Goal: Information Seeking & Learning: Learn about a topic

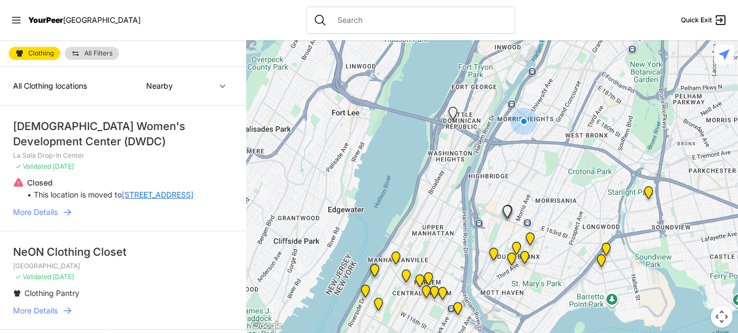
select select "recentlyUpdated"
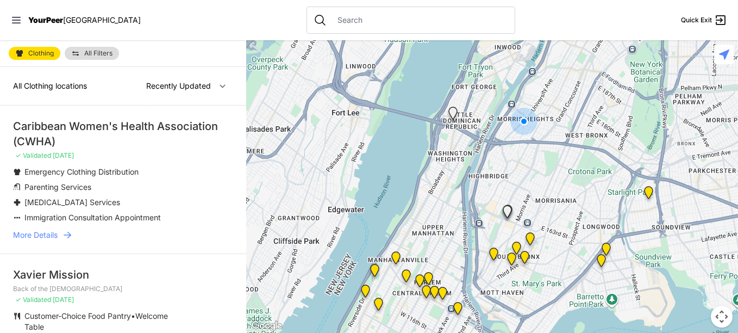
click at [61, 235] on link "More Details" at bounding box center [123, 234] width 220 height 11
click at [44, 234] on span "More Details" at bounding box center [35, 234] width 45 height 11
click at [61, 234] on link "More Details" at bounding box center [123, 234] width 220 height 11
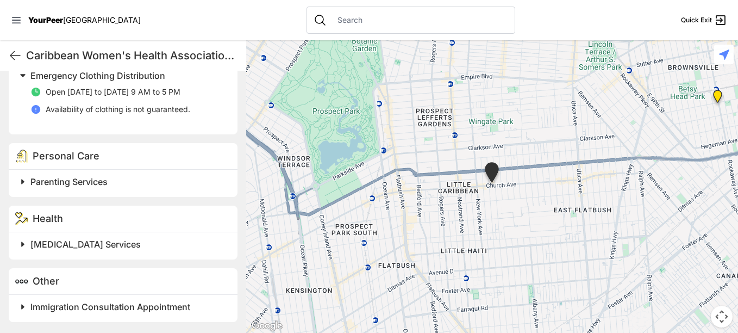
scroll to position [117, 0]
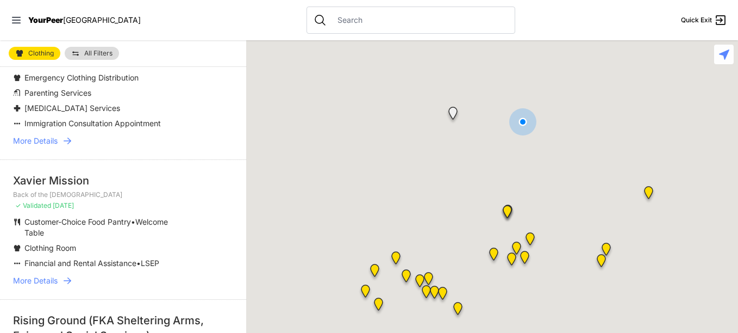
select select "nearby"
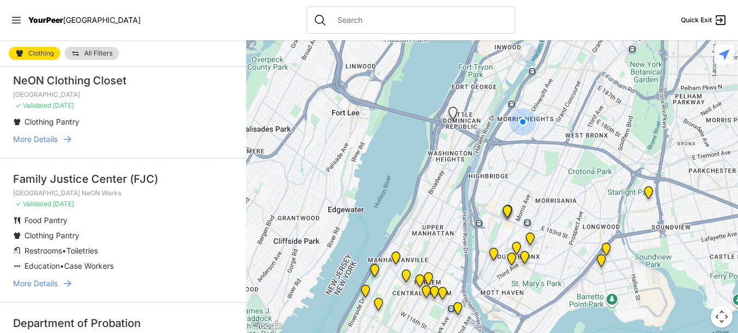
scroll to position [181, 0]
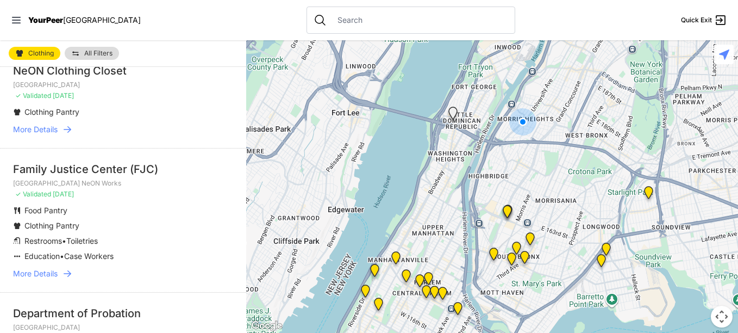
click at [55, 273] on span "More Details" at bounding box center [35, 273] width 45 height 11
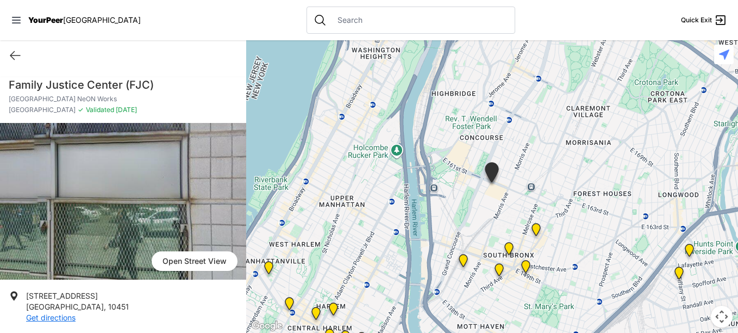
scroll to position [256, 0]
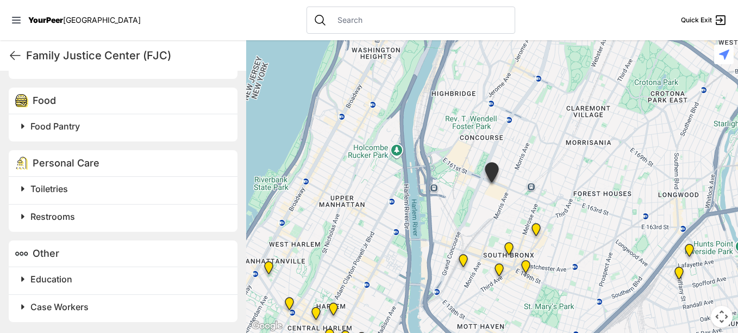
scroll to position [253, 0]
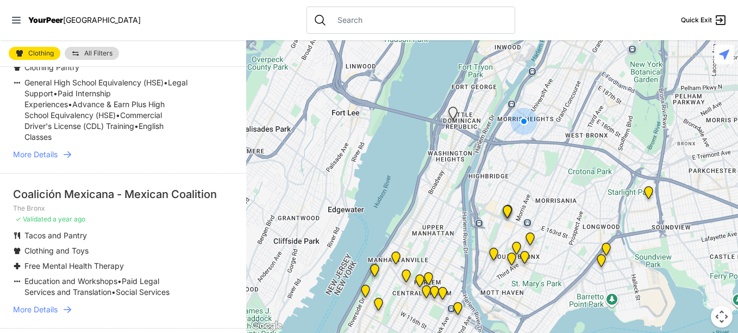
scroll to position [623, 0]
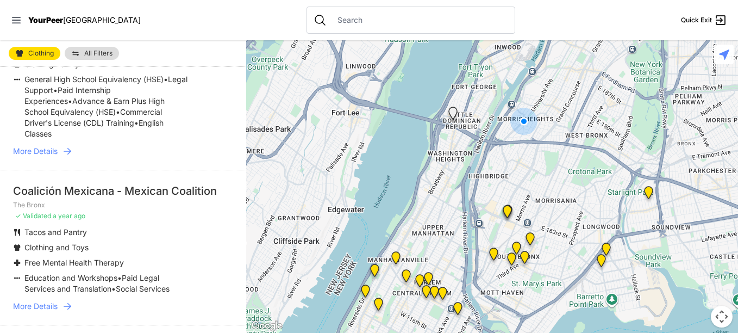
click at [47, 303] on span "More Details" at bounding box center [35, 306] width 45 height 11
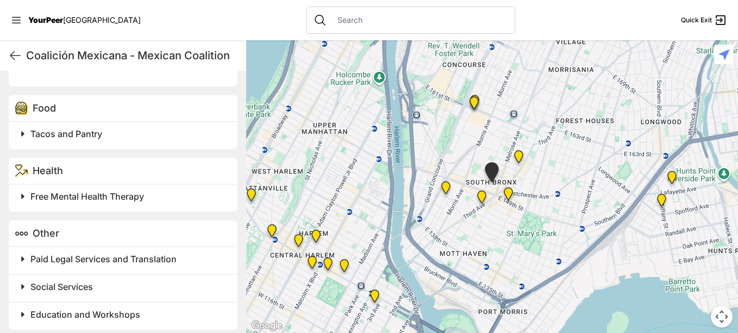
scroll to position [256, 0]
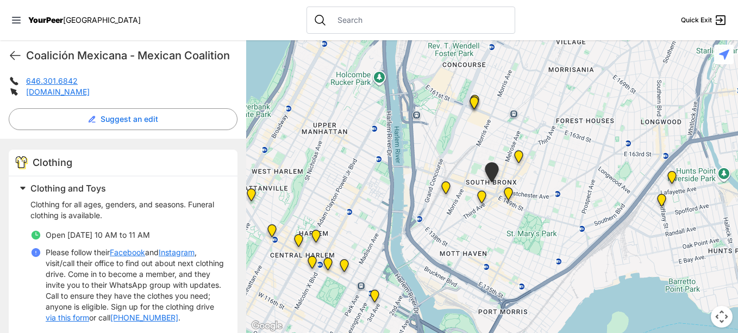
click at [89, 319] on link "via this form" at bounding box center [68, 317] width 44 height 11
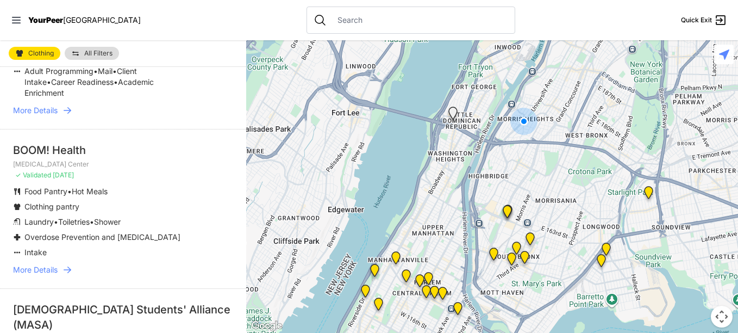
scroll to position [1037, 0]
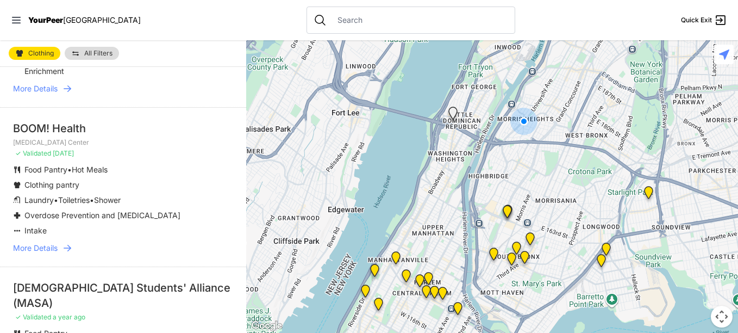
click at [50, 243] on span "More Details" at bounding box center [35, 248] width 45 height 11
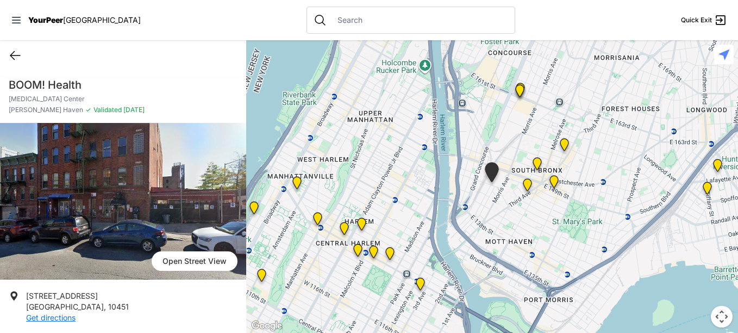
click at [11, 60] on icon at bounding box center [15, 55] width 13 height 13
